Goal: Task Accomplishment & Management: Manage account settings

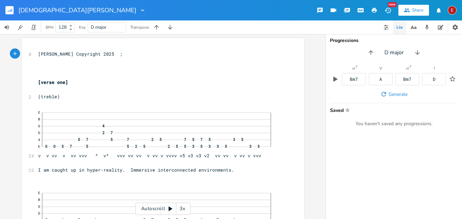
click at [181, 208] on div "3x" at bounding box center [182, 208] width 12 height 12
click at [181, 208] on div "4x" at bounding box center [182, 208] width 12 height 12
click at [171, 206] on icon at bounding box center [170, 208] width 5 height 5
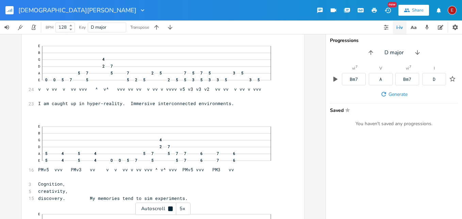
click at [171, 206] on icon at bounding box center [170, 208] width 4 height 4
click at [171, 207] on icon at bounding box center [171, 208] width 4 height 4
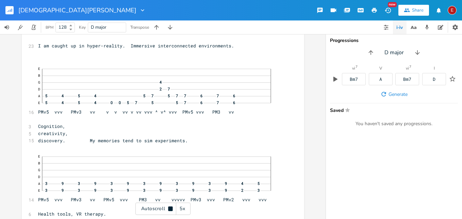
click at [171, 207] on icon at bounding box center [170, 208] width 4 height 4
click at [171, 207] on icon at bounding box center [171, 208] width 4 height 4
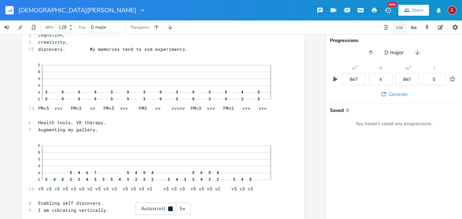
scroll to position [217, 0]
click at [171, 207] on icon at bounding box center [170, 208] width 4 height 4
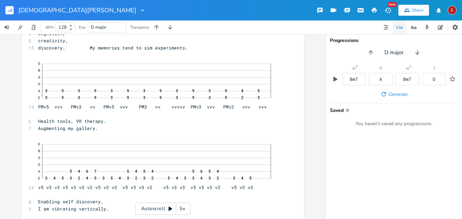
click at [171, 207] on icon at bounding box center [171, 208] width 4 height 4
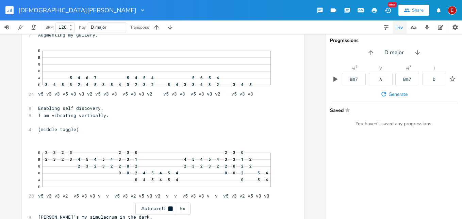
scroll to position [312, 0]
click at [171, 207] on icon at bounding box center [170, 208] width 4 height 4
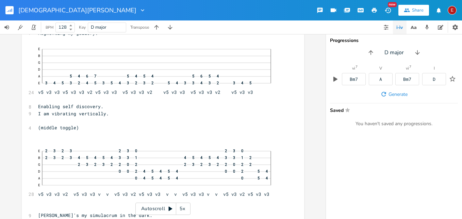
click at [171, 207] on icon at bounding box center [171, 208] width 4 height 4
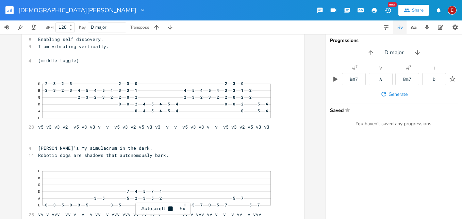
scroll to position [381, 0]
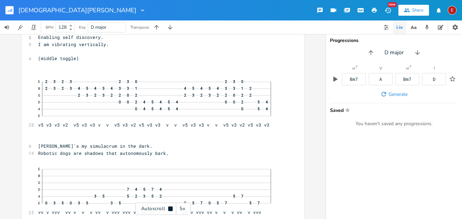
click at [171, 207] on icon at bounding box center [170, 208] width 4 height 4
click at [171, 207] on icon at bounding box center [171, 208] width 4 height 4
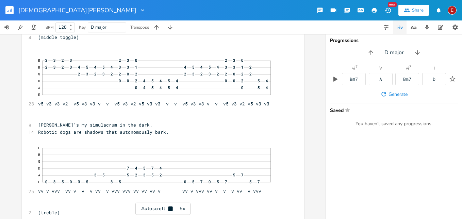
click at [171, 207] on icon at bounding box center [170, 208] width 4 height 4
click at [171, 207] on icon at bounding box center [171, 208] width 4 height 4
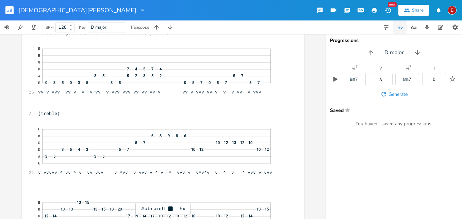
click at [171, 207] on icon at bounding box center [170, 208] width 4 height 4
click at [171, 207] on icon at bounding box center [171, 208] width 4 height 4
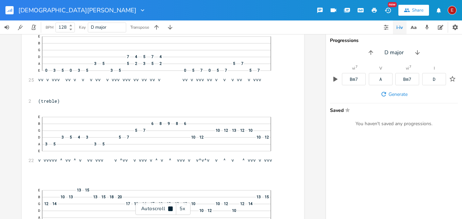
click at [171, 207] on icon at bounding box center [170, 208] width 4 height 4
click at [171, 207] on icon at bounding box center [171, 208] width 4 height 4
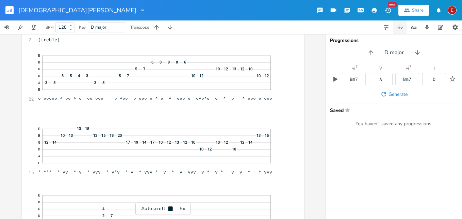
scroll to position [576, 0]
click at [171, 207] on icon at bounding box center [170, 208] width 4 height 4
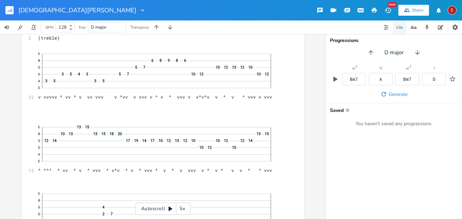
click at [171, 207] on icon at bounding box center [171, 208] width 4 height 4
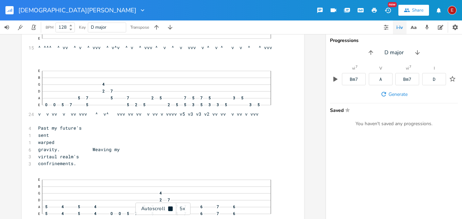
scroll to position [701, 0]
click at [171, 207] on icon at bounding box center [170, 208] width 4 height 4
click at [171, 207] on icon at bounding box center [171, 208] width 4 height 4
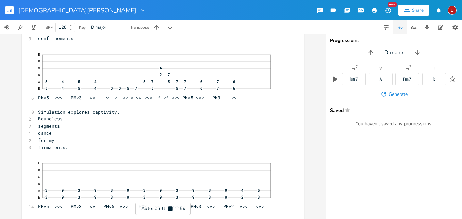
scroll to position [825, 0]
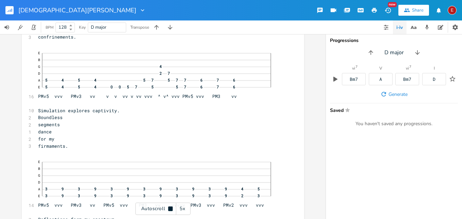
click at [171, 207] on icon at bounding box center [170, 208] width 4 height 4
click at [171, 207] on icon at bounding box center [171, 208] width 4 height 4
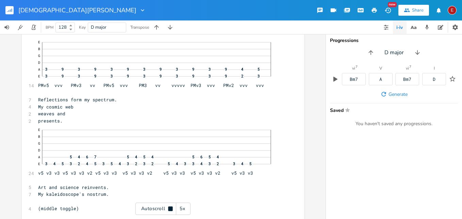
click at [171, 207] on icon at bounding box center [170, 208] width 4 height 4
click at [171, 207] on icon at bounding box center [171, 208] width 4 height 4
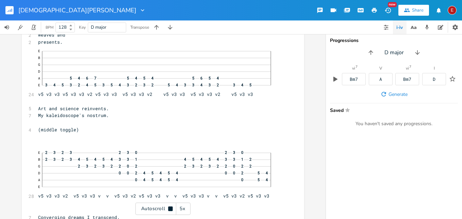
scroll to position [1025, 0]
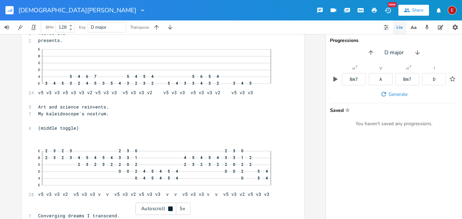
click at [171, 207] on icon at bounding box center [170, 208] width 4 height 4
click at [171, 207] on icon at bounding box center [171, 208] width 4 height 4
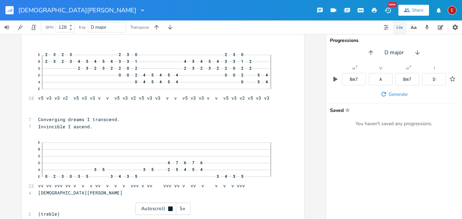
scroll to position [1123, 0]
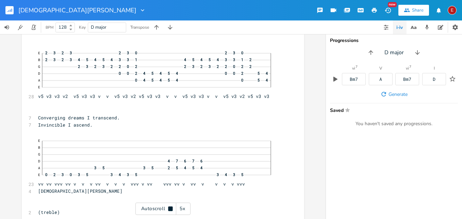
click at [171, 207] on icon at bounding box center [170, 208] width 4 height 4
click at [171, 207] on icon at bounding box center [171, 208] width 4 height 4
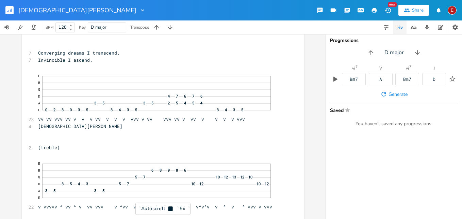
click at [171, 207] on icon at bounding box center [170, 208] width 4 height 4
click at [171, 207] on icon at bounding box center [171, 208] width 4 height 4
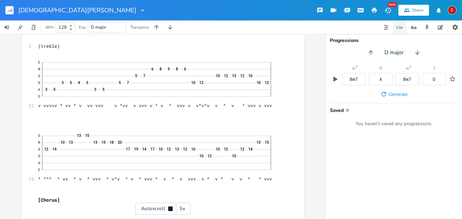
click at [171, 207] on icon at bounding box center [170, 208] width 4 height 4
click at [171, 207] on icon at bounding box center [171, 208] width 4 height 4
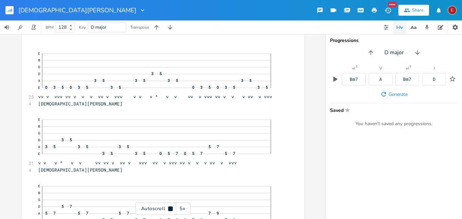
click at [171, 207] on icon at bounding box center [170, 208] width 4 height 4
click at [171, 207] on icon at bounding box center [171, 208] width 4 height 4
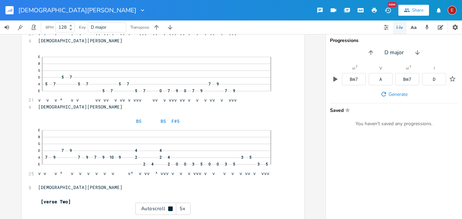
click at [171, 207] on icon at bounding box center [170, 208] width 4 height 4
click at [171, 207] on icon at bounding box center [171, 208] width 4 height 4
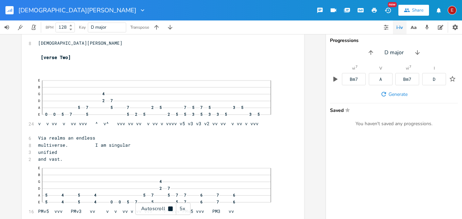
click at [171, 207] on icon at bounding box center [170, 208] width 4 height 4
click at [171, 207] on icon at bounding box center [171, 208] width 4 height 4
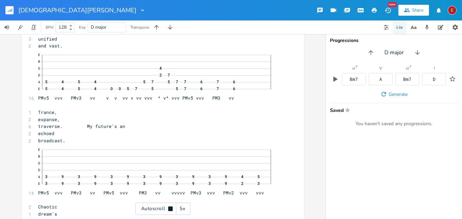
click at [171, 207] on icon at bounding box center [170, 208] width 4 height 4
click at [171, 207] on icon at bounding box center [171, 208] width 4 height 4
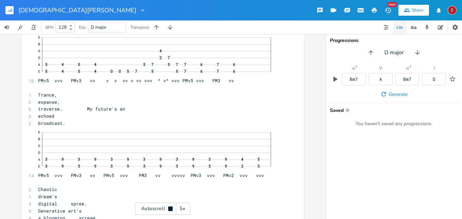
click at [171, 207] on icon at bounding box center [170, 208] width 4 height 4
click at [171, 207] on icon at bounding box center [171, 208] width 4 height 4
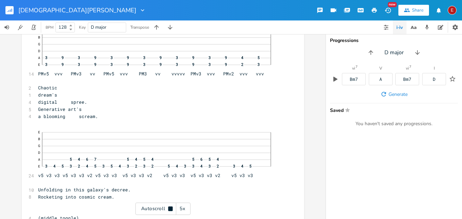
click at [171, 207] on icon at bounding box center [170, 208] width 4 height 4
click at [171, 207] on icon at bounding box center [171, 208] width 4 height 4
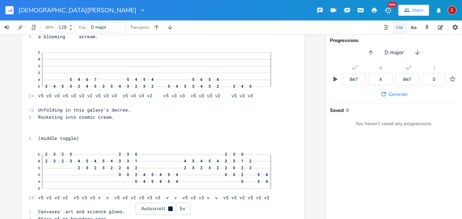
click at [171, 207] on icon at bounding box center [170, 208] width 4 height 4
click at [171, 207] on icon at bounding box center [171, 208] width 4 height 4
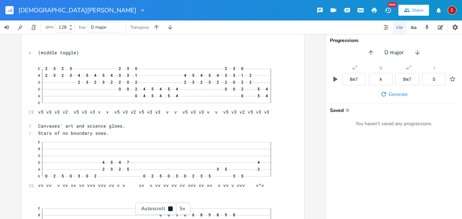
click at [171, 207] on icon at bounding box center [170, 208] width 4 height 4
click at [171, 207] on icon at bounding box center [171, 208] width 4 height 4
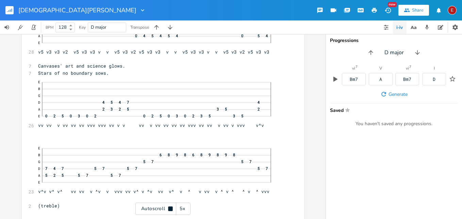
click at [171, 207] on icon at bounding box center [170, 208] width 4 height 4
click at [171, 207] on icon at bounding box center [171, 208] width 4 height 4
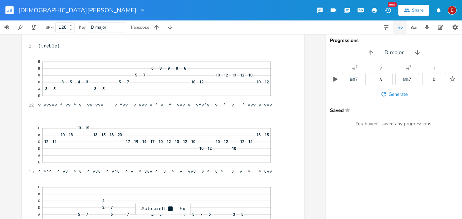
click at [171, 207] on icon at bounding box center [170, 208] width 4 height 4
click at [171, 207] on icon at bounding box center [171, 208] width 4 height 4
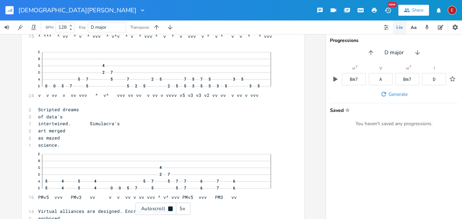
click at [171, 207] on icon at bounding box center [170, 208] width 4 height 4
click at [171, 207] on icon at bounding box center [171, 208] width 4 height 4
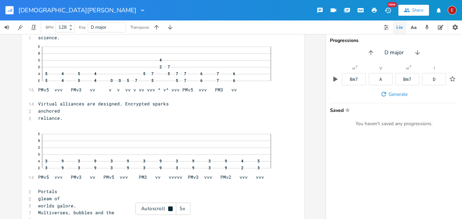
click at [171, 207] on icon at bounding box center [170, 208] width 4 height 4
click at [171, 207] on icon at bounding box center [171, 208] width 4 height 4
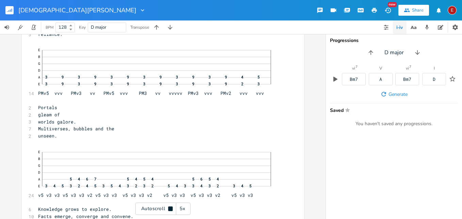
click at [171, 207] on icon at bounding box center [170, 208] width 4 height 4
click at [171, 207] on icon at bounding box center [171, 208] width 4 height 4
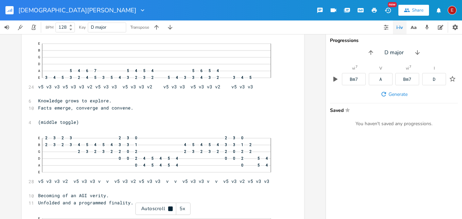
click at [171, 207] on icon at bounding box center [170, 208] width 4 height 4
click at [171, 207] on icon at bounding box center [170, 208] width 5 height 5
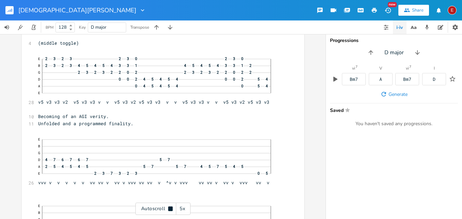
click at [171, 207] on icon at bounding box center [170, 208] width 4 height 4
click at [171, 207] on icon at bounding box center [170, 208] width 5 height 5
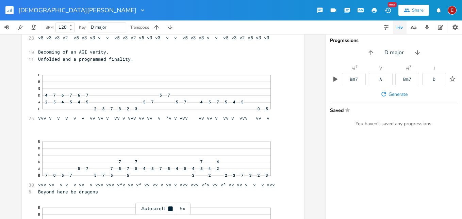
scroll to position [2927, 0]
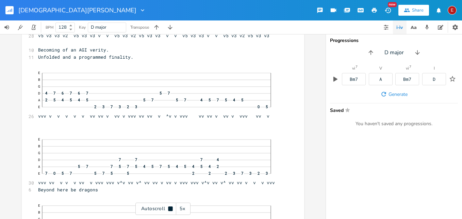
click at [171, 207] on icon at bounding box center [170, 208] width 4 height 4
click at [171, 207] on icon at bounding box center [170, 208] width 5 height 5
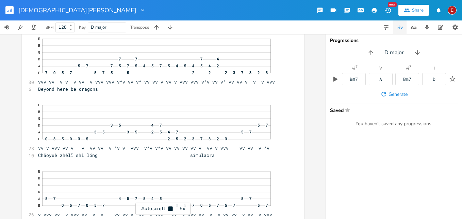
click at [171, 207] on icon at bounding box center [170, 208] width 4 height 4
click at [171, 207] on icon at bounding box center [170, 208] width 5 height 5
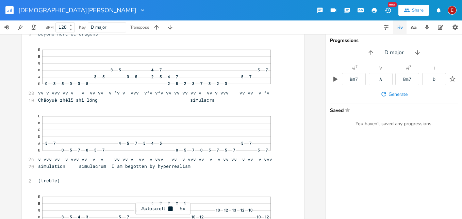
click at [171, 207] on icon at bounding box center [170, 208] width 4 height 4
click at [171, 207] on icon at bounding box center [170, 208] width 5 height 5
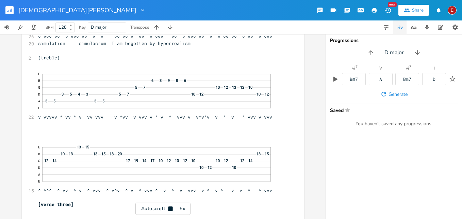
click at [171, 207] on icon at bounding box center [170, 208] width 4 height 4
click at [171, 207] on icon at bounding box center [170, 208] width 5 height 5
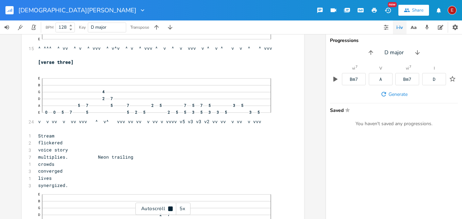
click at [171, 207] on icon at bounding box center [170, 208] width 4 height 4
click at [171, 207] on icon at bounding box center [170, 208] width 5 height 5
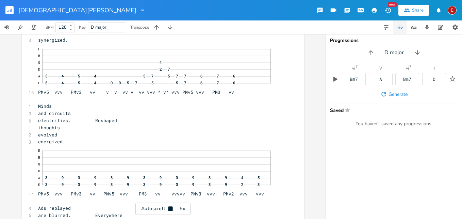
click at [171, 207] on icon at bounding box center [170, 208] width 4 height 4
click at [171, 207] on icon at bounding box center [170, 208] width 5 height 5
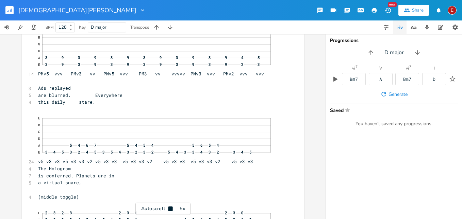
click at [171, 207] on icon at bounding box center [170, 208] width 4 height 4
click at [171, 207] on icon at bounding box center [170, 208] width 5 height 5
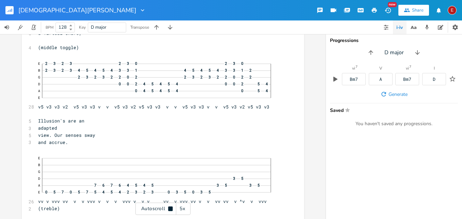
scroll to position [3763, 0]
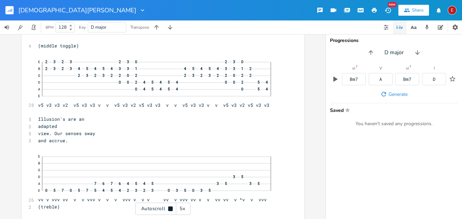
click at [171, 207] on icon at bounding box center [170, 208] width 4 height 4
click at [171, 207] on icon at bounding box center [170, 208] width 5 height 5
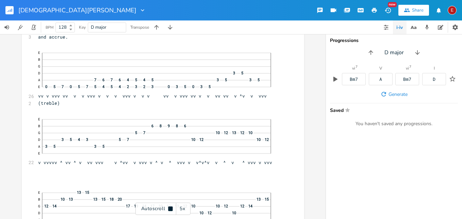
click at [171, 207] on icon at bounding box center [170, 208] width 4 height 4
click at [171, 207] on icon at bounding box center [170, 208] width 5 height 5
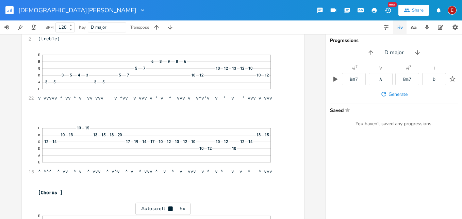
click at [171, 207] on icon at bounding box center [170, 208] width 4 height 4
click at [171, 207] on icon at bounding box center [170, 208] width 5 height 5
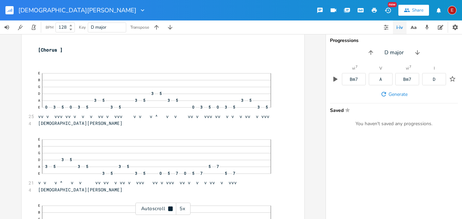
scroll to position [4074, 0]
click at [171, 207] on icon at bounding box center [170, 208] width 4 height 4
click at [170, 207] on icon at bounding box center [171, 208] width 4 height 4
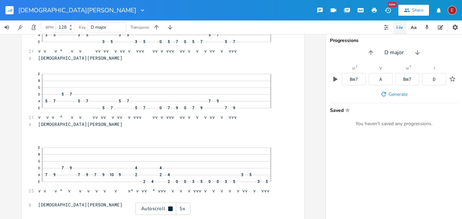
click at [170, 207] on icon at bounding box center [170, 208] width 4 height 4
click at [170, 207] on icon at bounding box center [171, 208] width 4 height 4
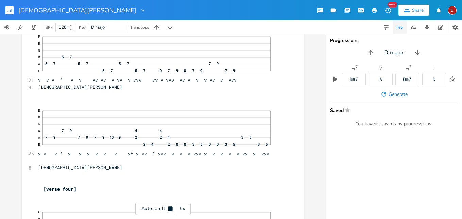
click at [170, 207] on icon at bounding box center [170, 208] width 4 height 4
click at [450, 9] on div "E" at bounding box center [452, 10] width 9 height 9
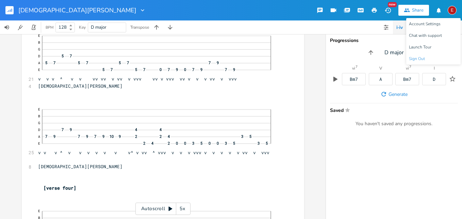
click at [419, 57] on span "Sign Out" at bounding box center [417, 59] width 16 height 4
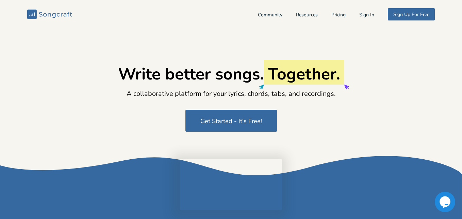
type input "[EMAIL_ADDRESS][DOMAIN_NAME]"
